Goal: Use online tool/utility: Utilize a website feature to perform a specific function

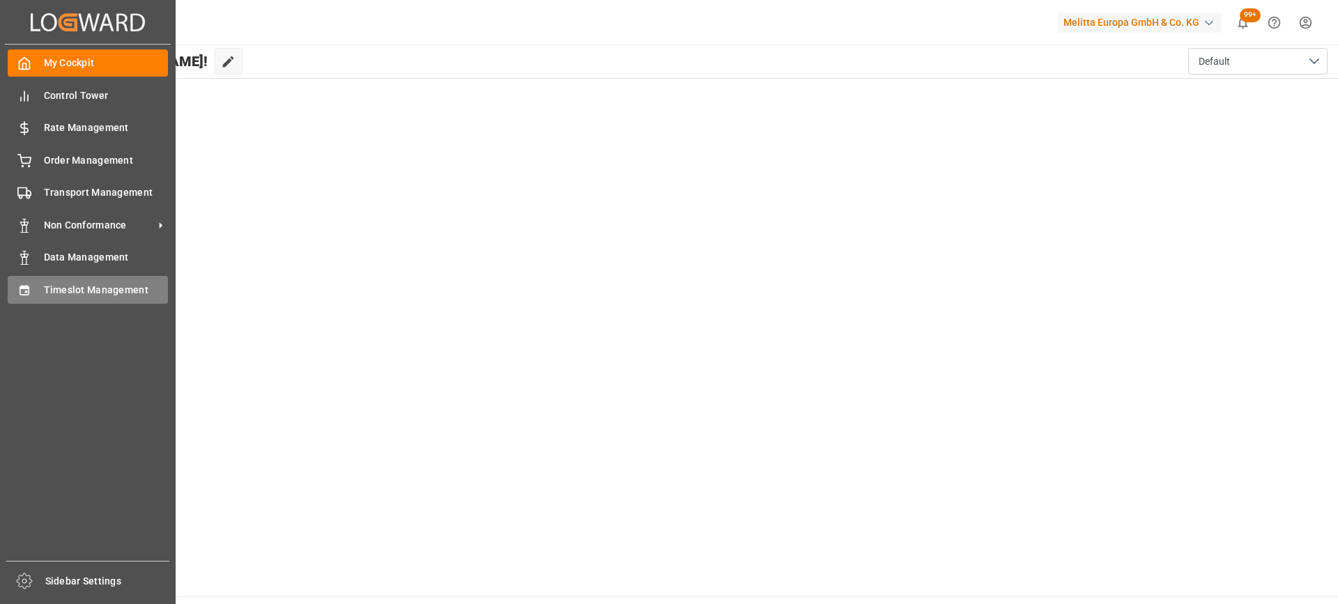
click at [71, 291] on span "Timeslot Management" at bounding box center [106, 290] width 125 height 15
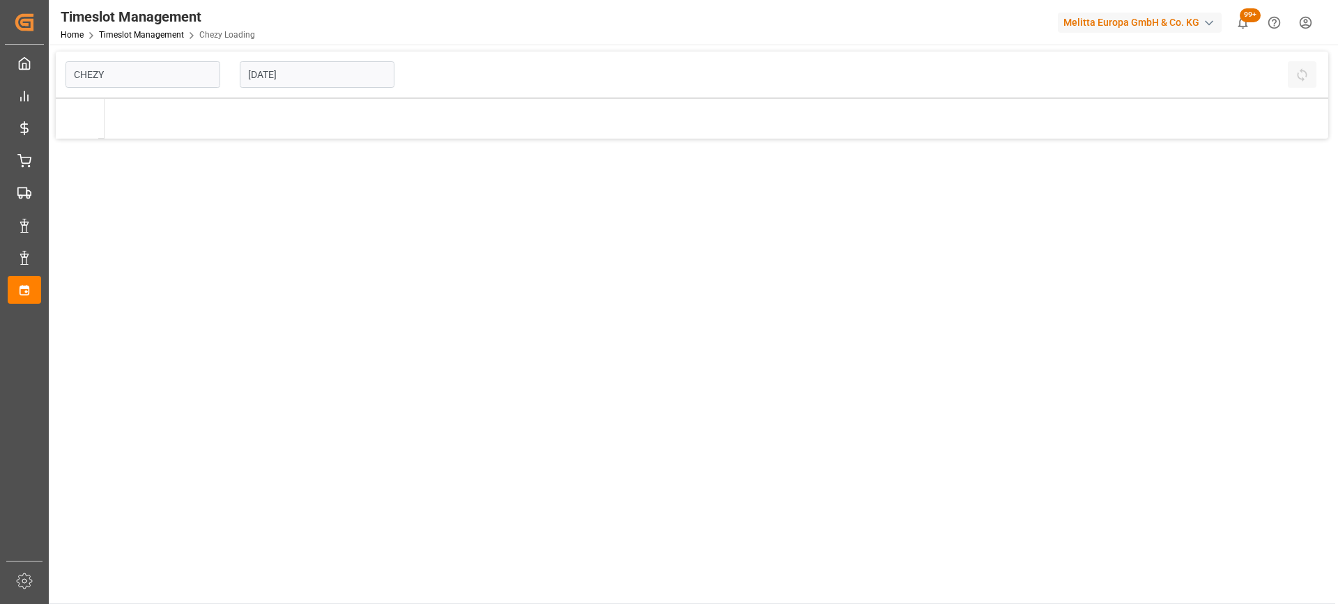
type input "Chezy Loading"
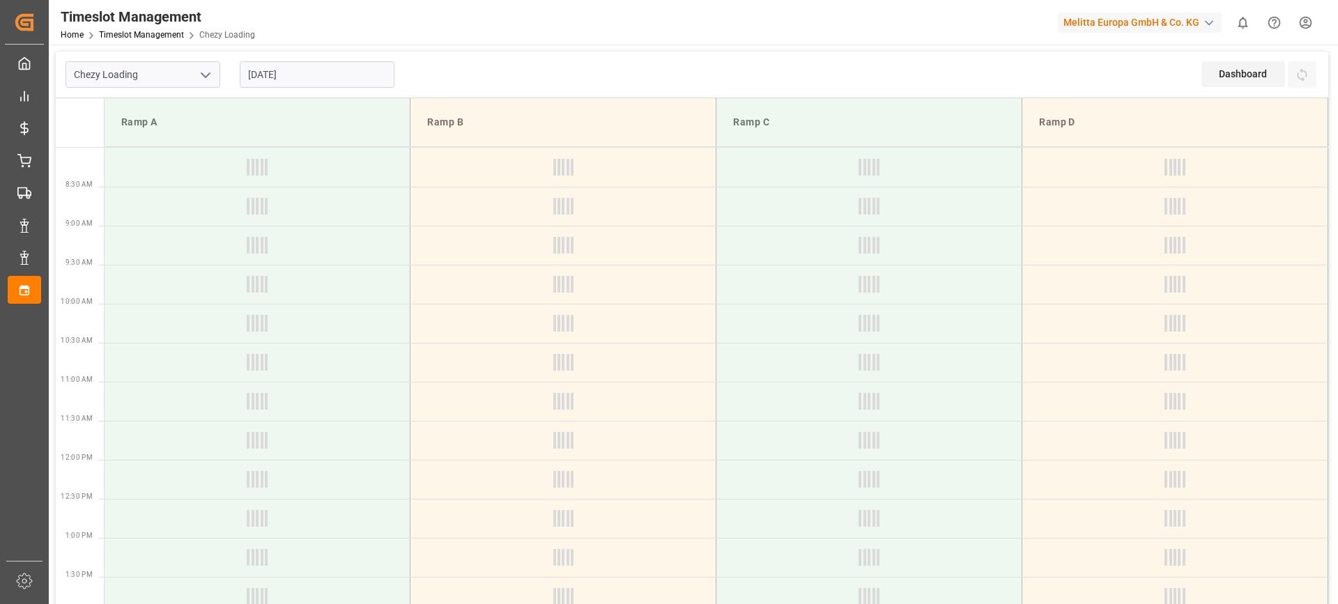
type input "Chezy Loading"
